Goal: Find specific page/section: Find specific page/section

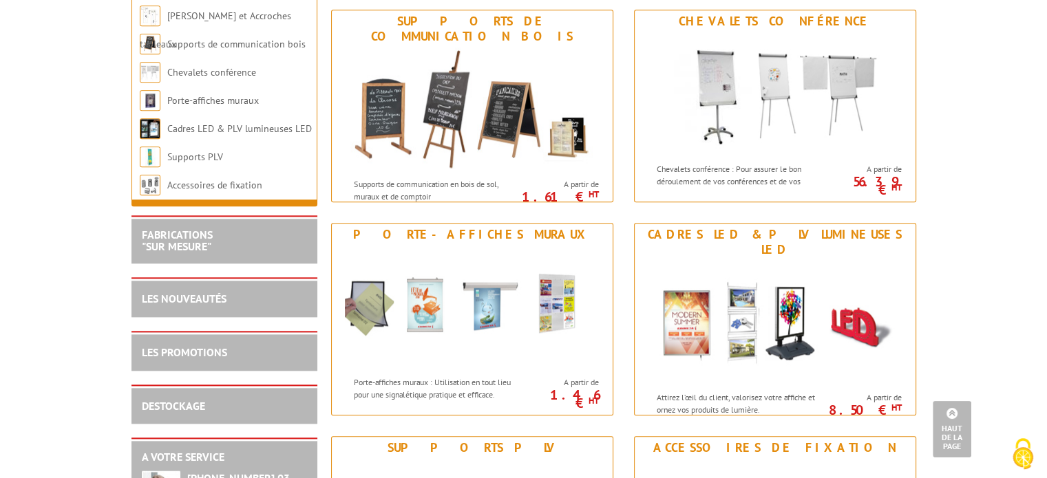
scroll to position [1637, 0]
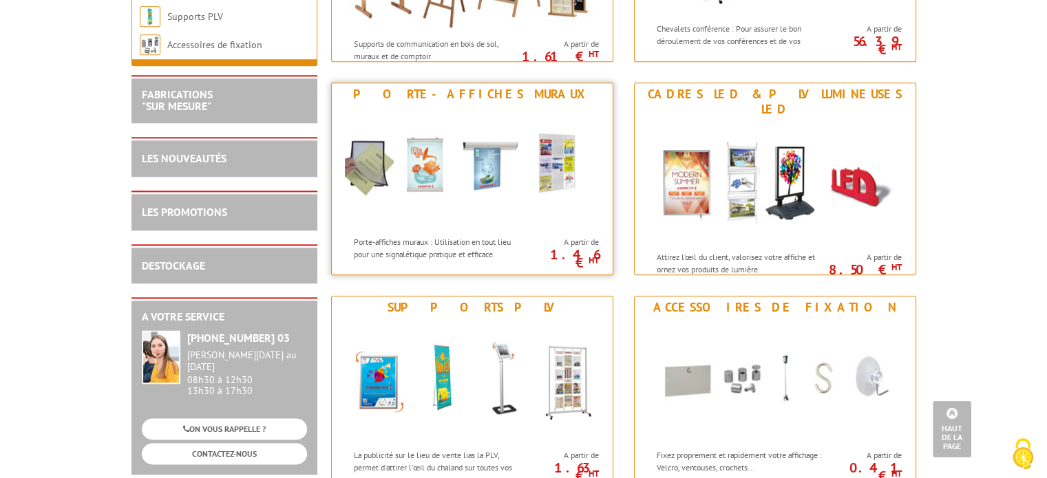
click at [440, 218] on img at bounding box center [472, 167] width 255 height 124
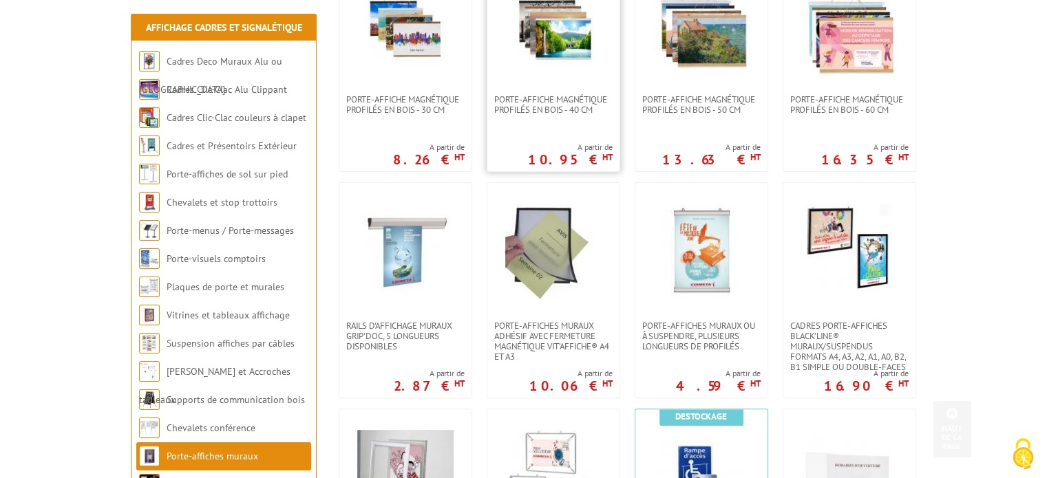
scroll to position [350, 0]
click at [393, 283] on img at bounding box center [405, 252] width 96 height 96
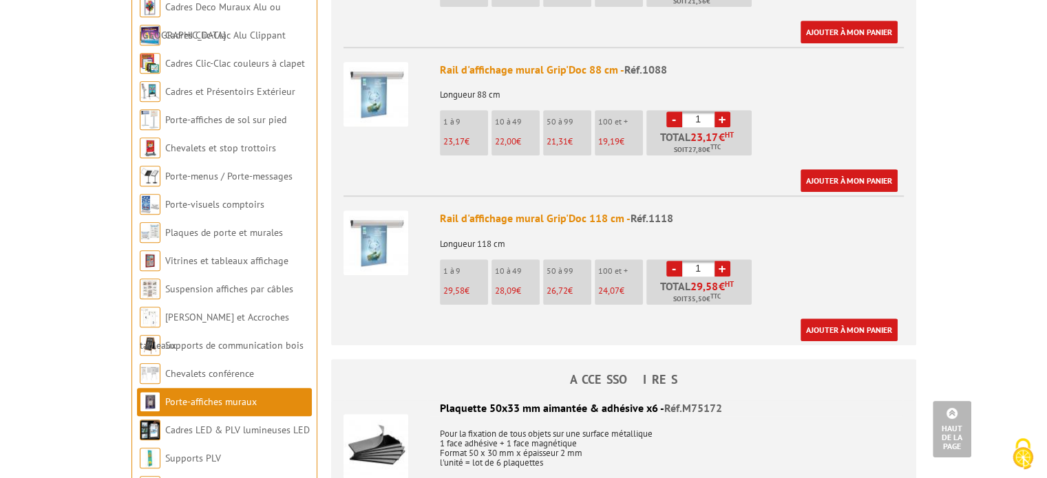
scroll to position [961, 0]
